Goal: Task Accomplishment & Management: Complete application form

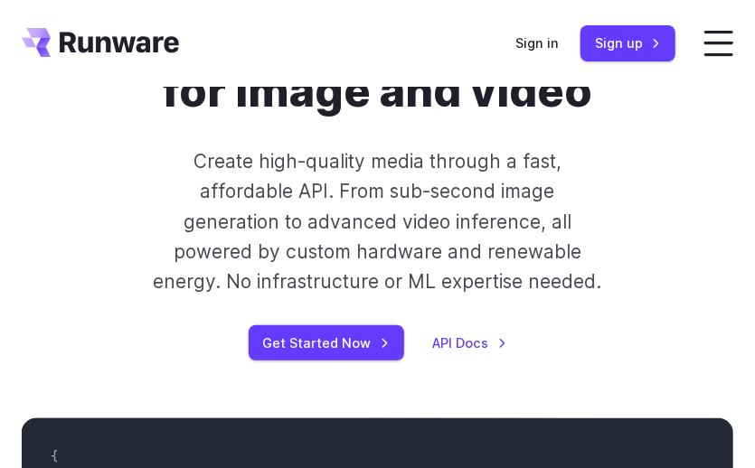
scroll to position [362, 0]
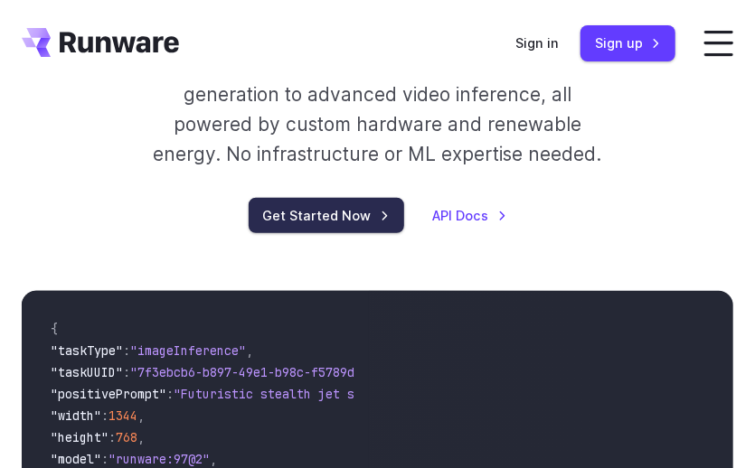
click at [350, 210] on link "Get Started Now" at bounding box center [327, 215] width 156 height 35
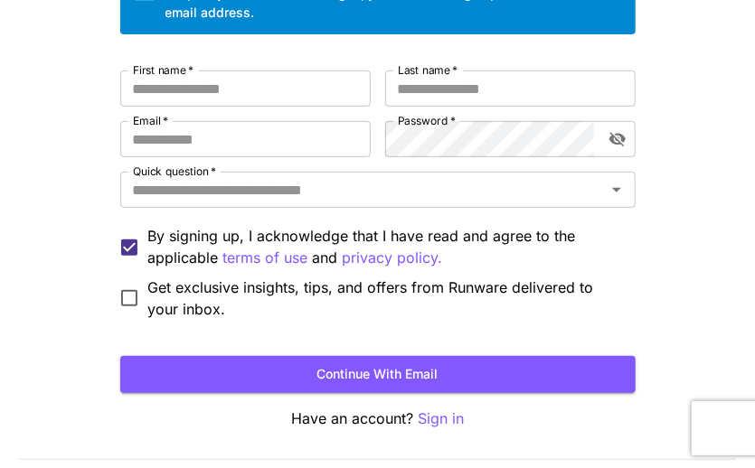
scroll to position [234, 0]
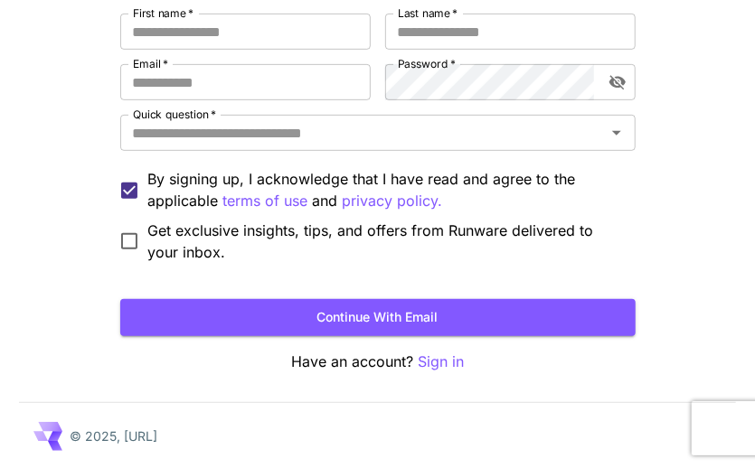
click at [317, 297] on form "First name   * First name   * Last name   * Last name   * Email   * Email   * P…" at bounding box center [378, 175] width 516 height 323
click at [325, 310] on button "Continue with email" at bounding box center [378, 317] width 516 height 37
